Goal: Check status: Check status

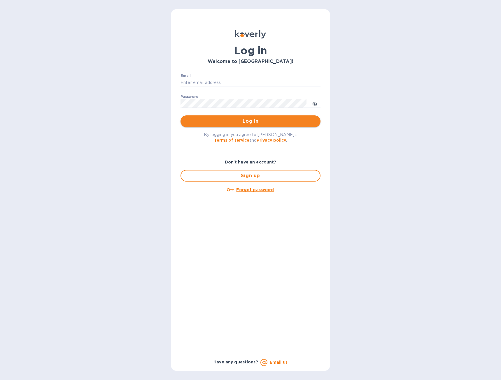
type input "[EMAIL_ADDRESS][DOMAIN_NAME]"
click at [268, 123] on span "Log in" at bounding box center [250, 121] width 131 height 7
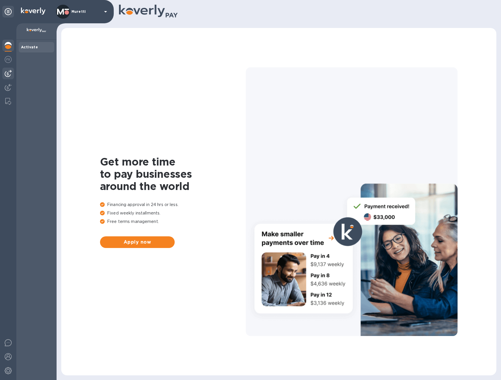
click at [12, 73] on div at bounding box center [8, 74] width 12 height 12
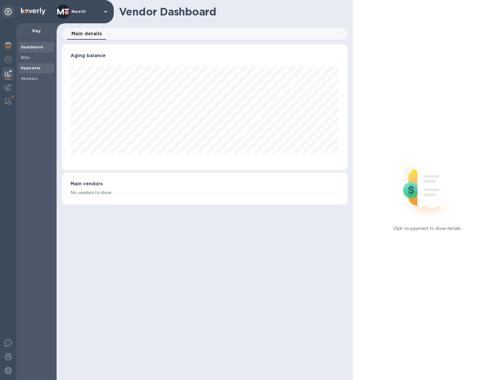
drag, startPoint x: 28, startPoint y: 67, endPoint x: 53, endPoint y: 54, distance: 28.4
click at [28, 67] on b "Payments" at bounding box center [31, 68] width 20 height 4
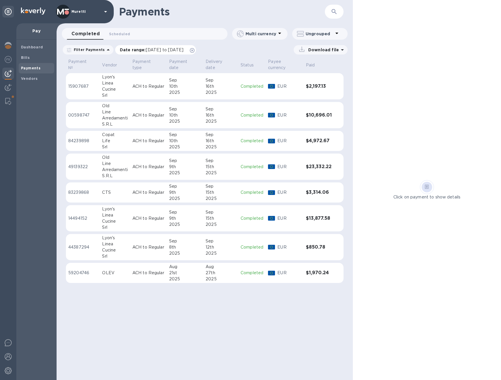
click at [195, 50] on icon at bounding box center [192, 50] width 5 height 5
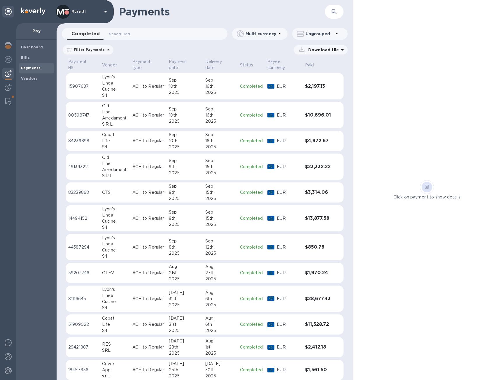
click at [320, 29] on div "Ungrouped" at bounding box center [319, 34] width 55 height 12
click at [318, 52] on li "Group payments by vendors" at bounding box center [330, 49] width 76 height 19
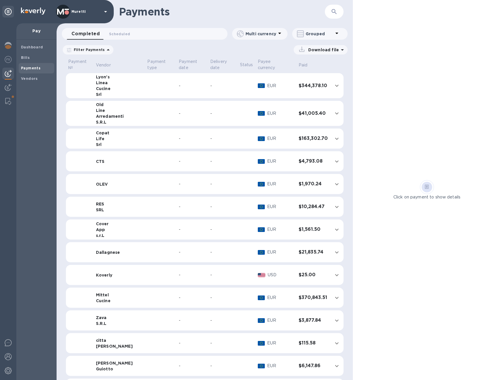
click at [105, 207] on div "SRL" at bounding box center [119, 210] width 47 height 6
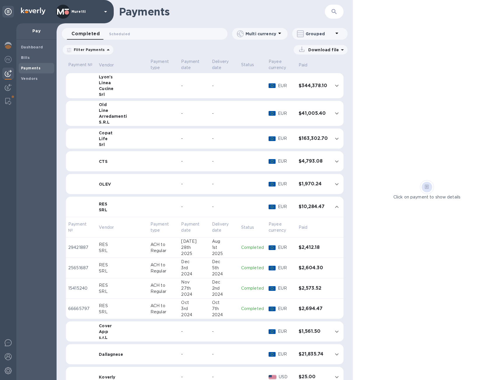
click at [151, 245] on p "ACH to Regular" at bounding box center [164, 248] width 26 height 12
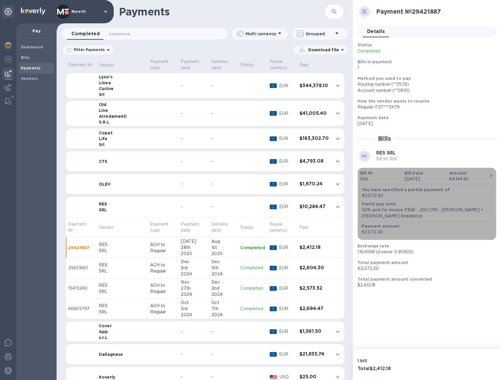
click at [380, 176] on p "Bill №" at bounding box center [380, 173] width 40 height 6
